Goal: Find specific page/section: Find specific page/section

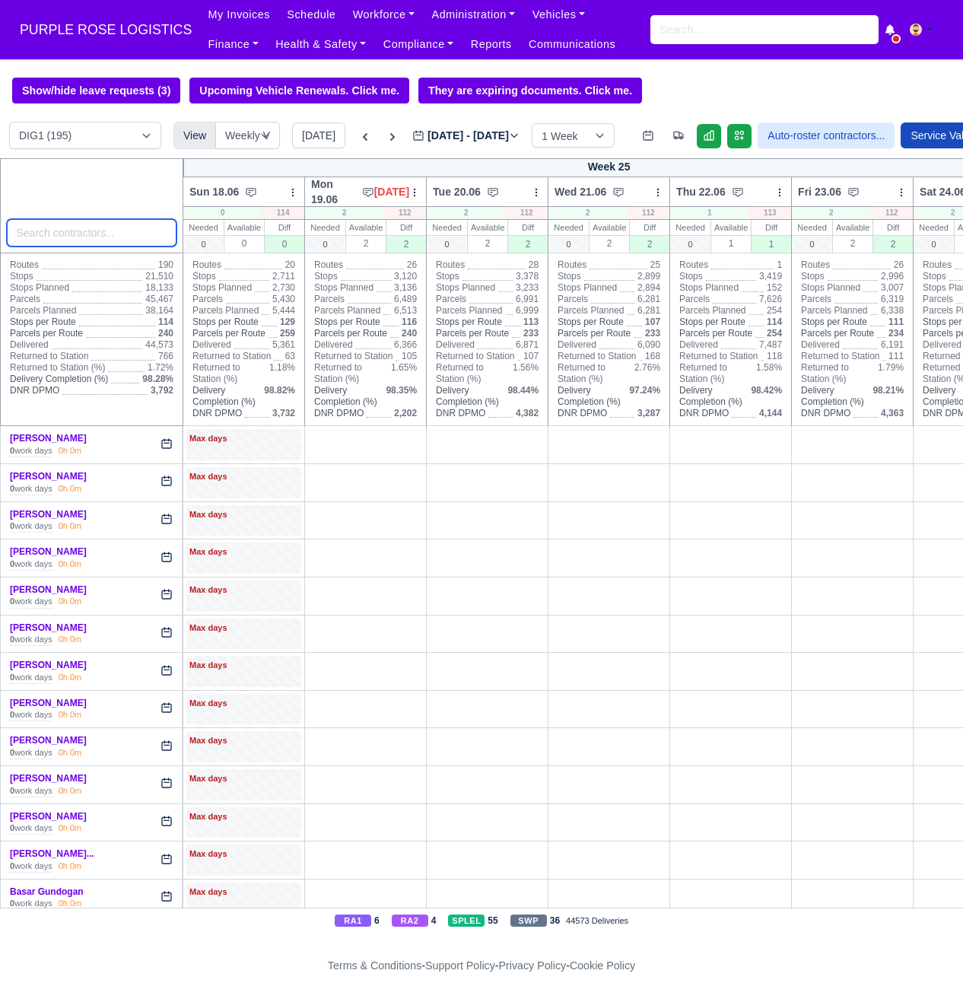
click at [80, 237] on input "search" at bounding box center [92, 232] width 170 height 27
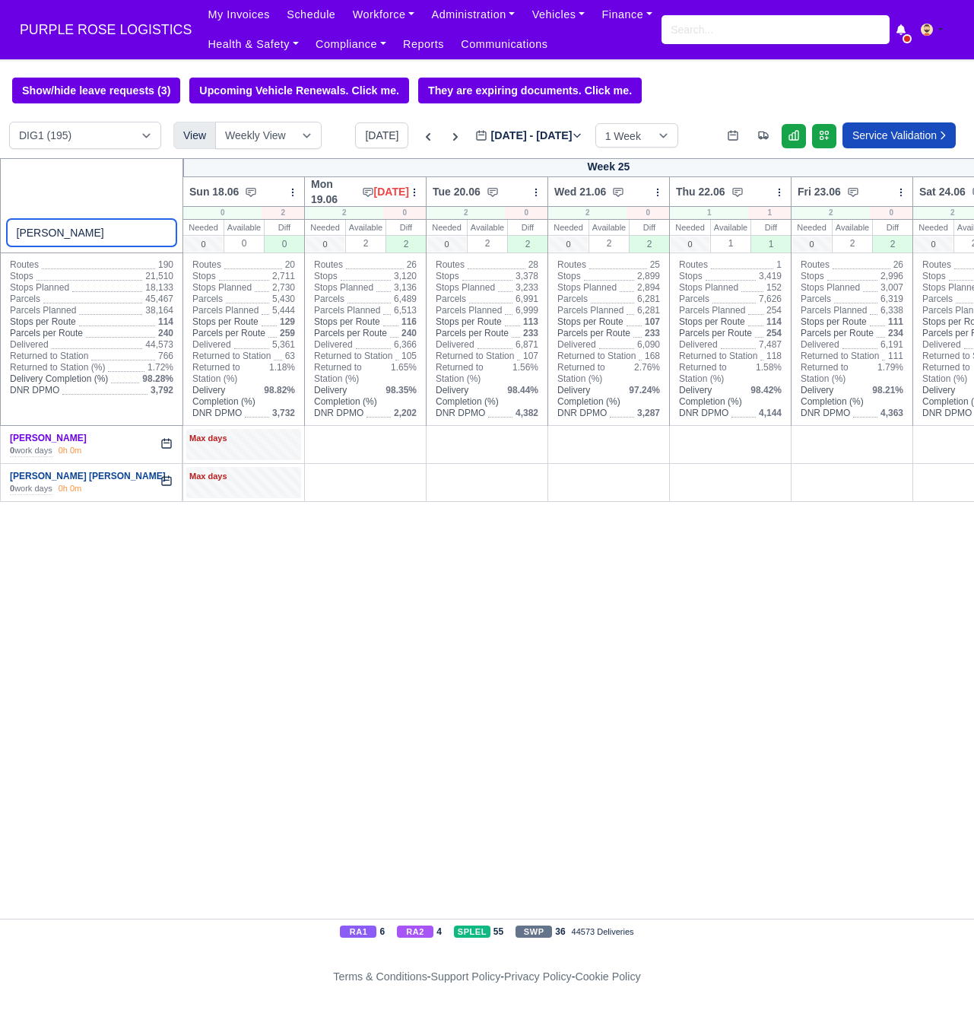
type input "[PERSON_NAME]"
click at [97, 481] on link "[PERSON_NAME] [PERSON_NAME]" at bounding box center [88, 476] width 156 height 11
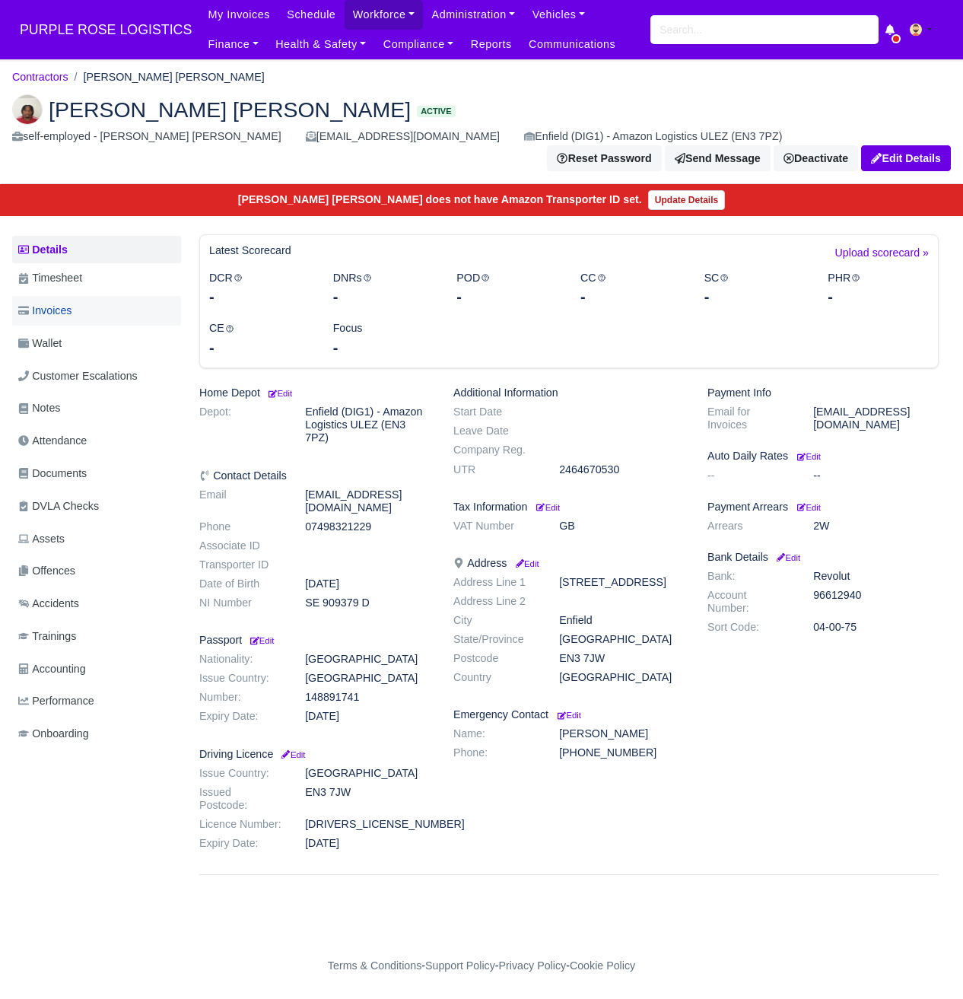
click at [65, 316] on span "Invoices" at bounding box center [44, 310] width 53 height 17
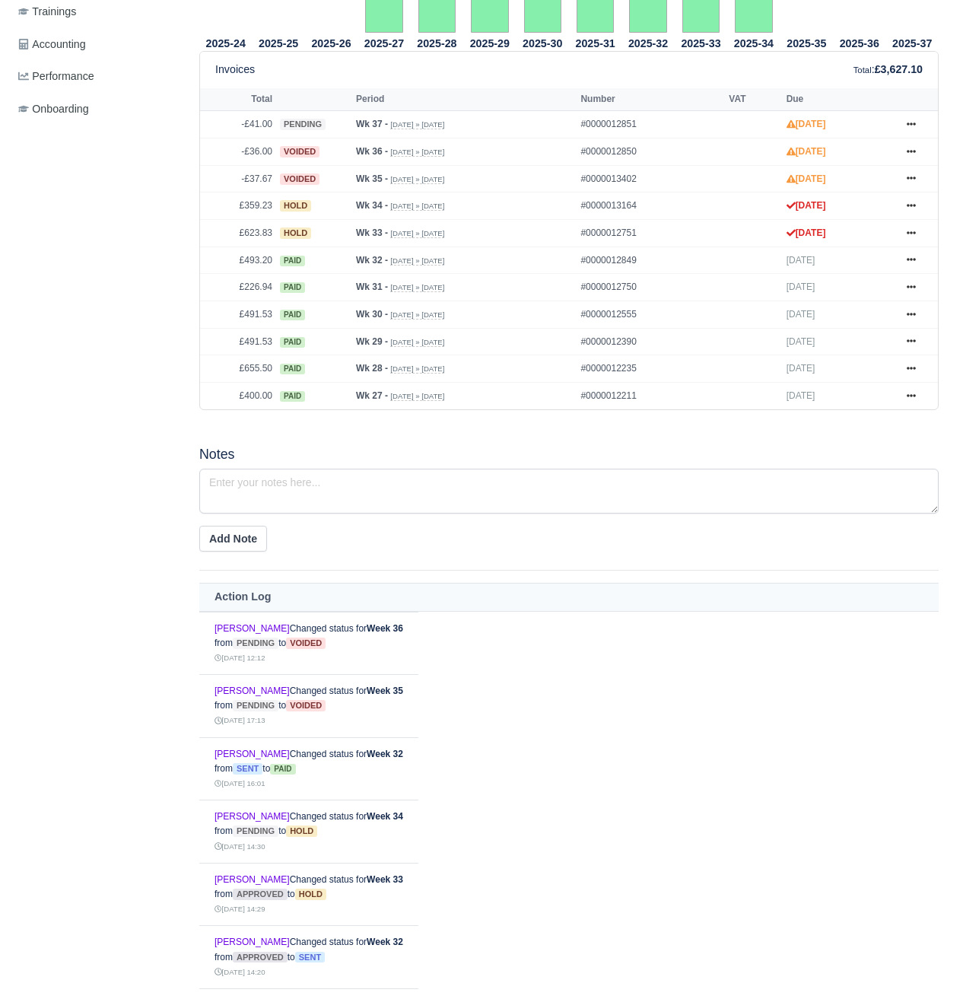
scroll to position [359, 0]
